Goal: Task Accomplishment & Management: Manage account settings

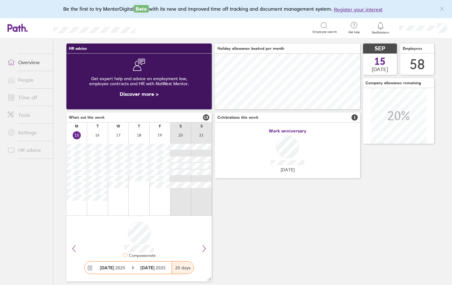
scroll to position [28, 0]
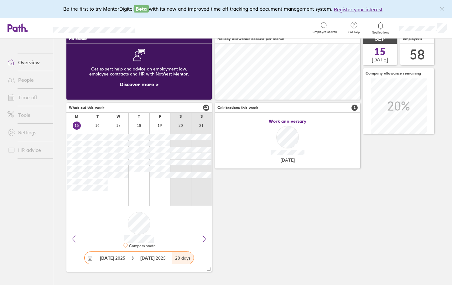
click at [18, 95] on link "Time off" at bounding box center [28, 97] width 50 height 13
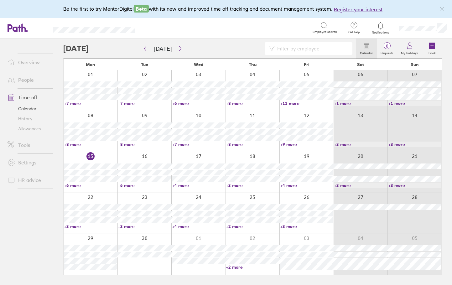
click at [70, 224] on link "+3 more" at bounding box center [90, 227] width 53 height 6
click at [292, 183] on link "+4 more" at bounding box center [306, 186] width 53 height 6
click at [291, 184] on link "+4 more" at bounding box center [306, 186] width 53 height 6
click at [236, 186] on link "+3 more" at bounding box center [252, 186] width 53 height 6
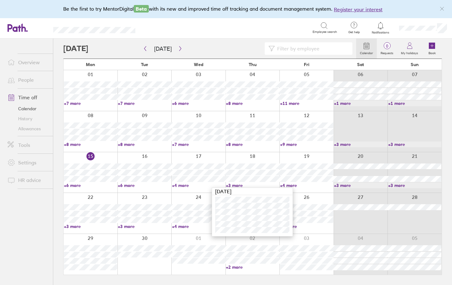
click at [236, 186] on link "+3 more" at bounding box center [252, 186] width 53 height 6
click at [435, 50] on label "Book" at bounding box center [432, 53] width 15 height 6
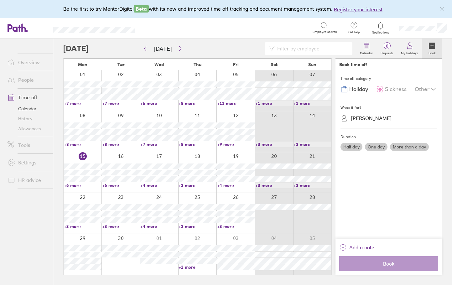
click at [430, 88] on icon at bounding box center [434, 90] width 8 height 8
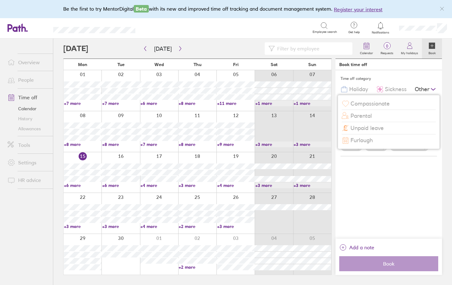
click at [414, 78] on div "Time off category" at bounding box center [389, 78] width 96 height 9
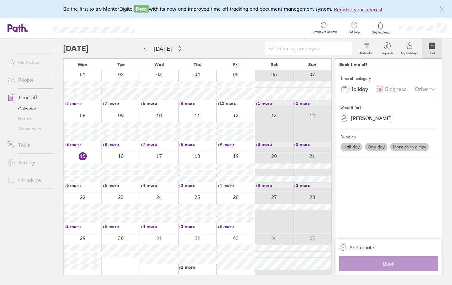
click at [400, 68] on div "Book time off" at bounding box center [389, 64] width 107 height 11
